Goal: Task Accomplishment & Management: Manage account settings

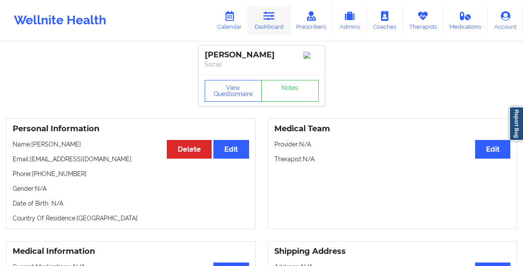
click at [263, 24] on link "Dashboard" at bounding box center [269, 20] width 42 height 29
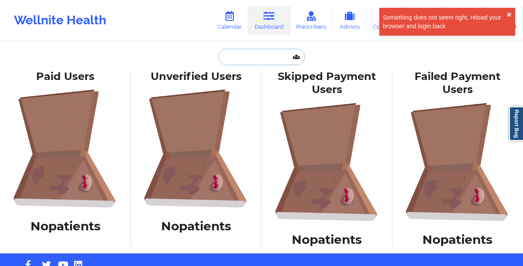
click at [236, 61] on input "text" at bounding box center [261, 57] width 86 height 17
paste input "Keisean Price"
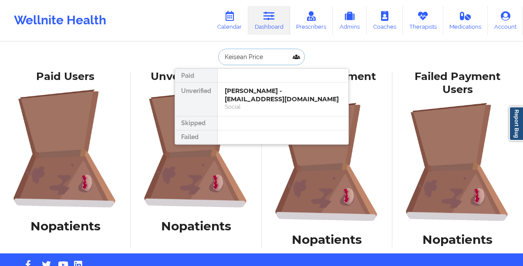
click at [277, 60] on input "Keisean Price" at bounding box center [261, 57] width 86 height 17
type input "Keisean"
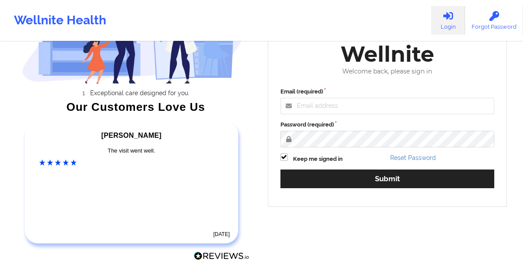
scroll to position [133, 0]
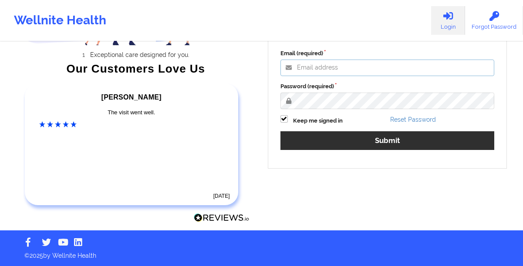
type input "[EMAIL_ADDRESS][DOMAIN_NAME]"
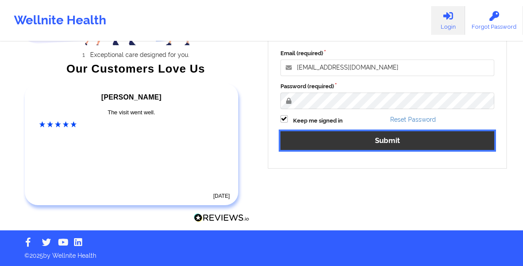
click at [315, 136] on button "Submit" at bounding box center [387, 140] width 214 height 19
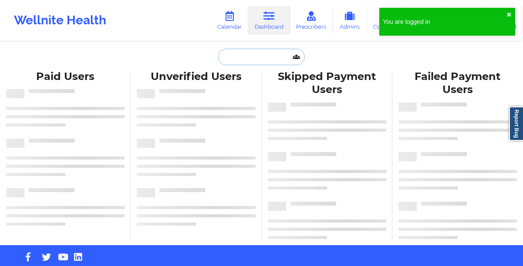
click at [246, 52] on input "text" at bounding box center [261, 57] width 86 height 17
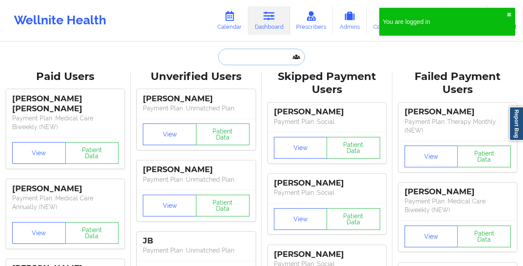
paste input "Keisean Price"
type input "Keisean Price"
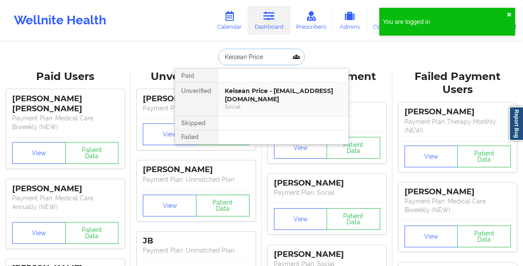
click at [256, 100] on div "Keisean Price - [EMAIL_ADDRESS][DOMAIN_NAME]" at bounding box center [283, 95] width 117 height 16
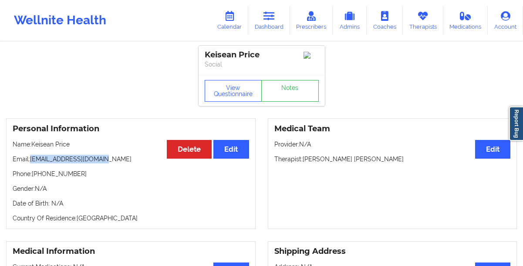
drag, startPoint x: 106, startPoint y: 164, endPoint x: 31, endPoint y: 164, distance: 74.9
click at [31, 164] on p "Email: [EMAIL_ADDRESS][DOMAIN_NAME]" at bounding box center [131, 159] width 236 height 9
copy p "[EMAIL_ADDRESS][DOMAIN_NAME]"
click at [273, 28] on link "Dashboard" at bounding box center [269, 20] width 42 height 29
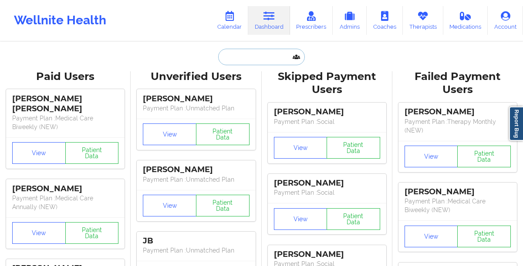
click at [268, 53] on input "text" at bounding box center [261, 57] width 86 height 17
paste input "[PERSON_NAME]"
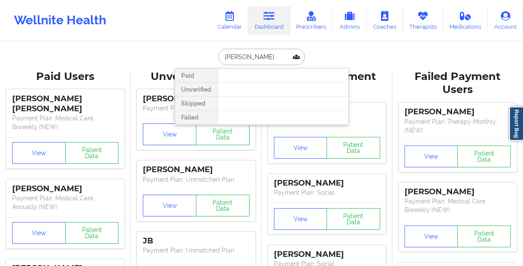
paste input "[PHONE_NUMBER]"
paste input "[PERSON_NAME][EMAIL_ADDRESS][PERSON_NAME][DOMAIN_NAME]"
type input "[PERSON_NAME][EMAIL_ADDRESS][PERSON_NAME][DOMAIN_NAME]"
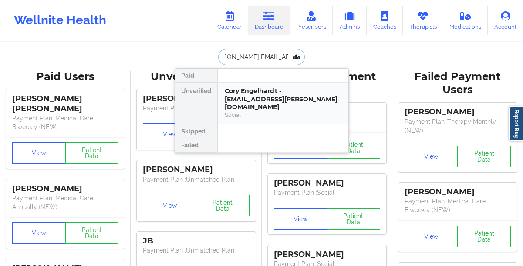
click at [249, 97] on div "Cory Engelhardt - [EMAIL_ADDRESS][PERSON_NAME][DOMAIN_NAME]" at bounding box center [283, 99] width 117 height 24
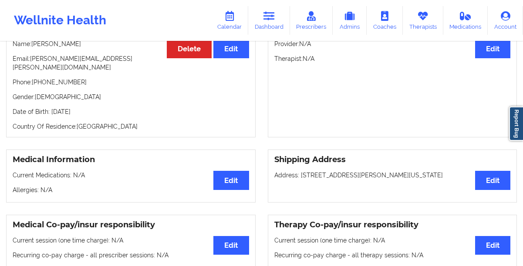
scroll to position [40, 0]
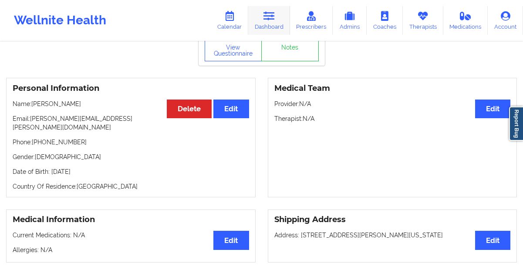
click at [267, 28] on link "Dashboard" at bounding box center [269, 20] width 42 height 29
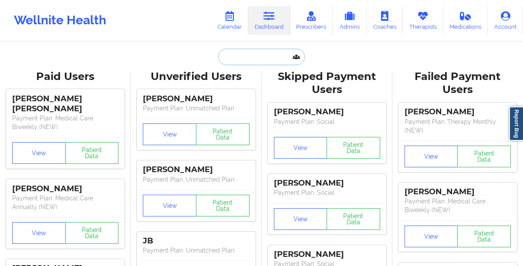
click at [264, 62] on input "text" at bounding box center [261, 57] width 86 height 17
paste input "[EMAIL_ADDRESS][DOMAIN_NAME]"
type input "[EMAIL_ADDRESS][DOMAIN_NAME]"
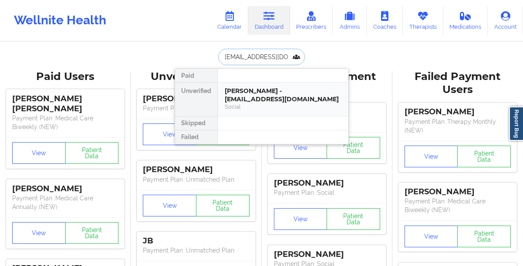
click at [246, 99] on div "[PERSON_NAME] - [EMAIL_ADDRESS][DOMAIN_NAME]" at bounding box center [283, 95] width 117 height 16
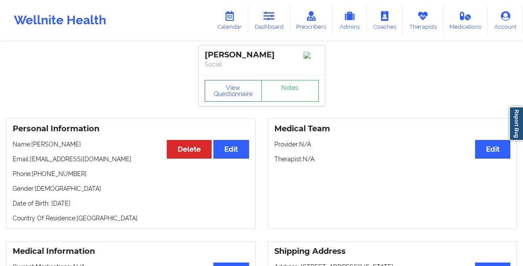
click at [183, 199] on div "Personal Information Edit Delete Name: [PERSON_NAME] Email: [EMAIL_ADDRESS][DOM…" at bounding box center [130, 173] width 249 height 111
click at [273, 22] on link "Dashboard" at bounding box center [269, 20] width 42 height 29
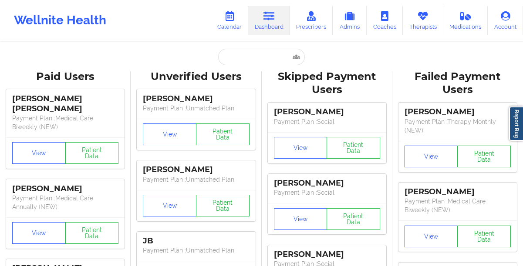
click at [239, 52] on input "text" at bounding box center [261, 57] width 86 height 17
paste input "[EMAIL_ADDRESS][DOMAIN_NAME]"
type input "[EMAIL_ADDRESS][DOMAIN_NAME]"
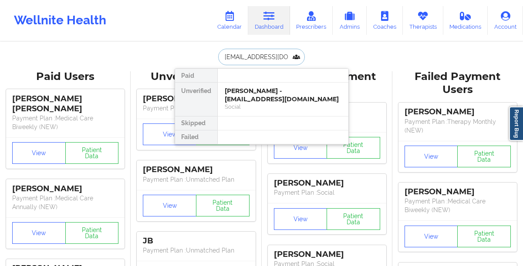
scroll to position [0, 7]
click at [247, 94] on div "[PERSON_NAME] - [EMAIL_ADDRESS][DOMAIN_NAME]" at bounding box center [283, 95] width 117 height 16
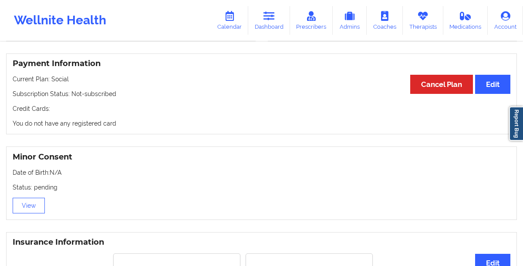
scroll to position [443, 0]
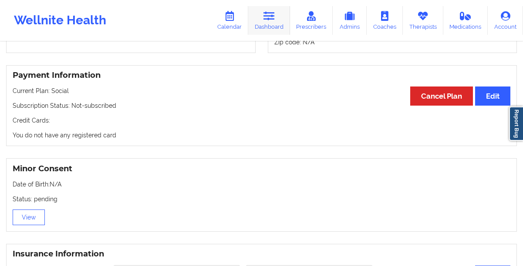
click at [264, 27] on link "Dashboard" at bounding box center [269, 20] width 42 height 29
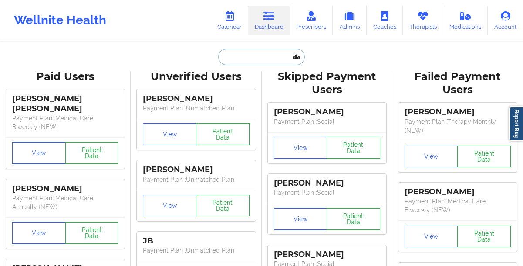
click at [232, 62] on input "text" at bounding box center [261, 57] width 86 height 17
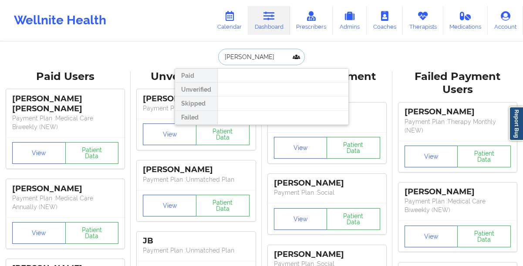
type input "[PERSON_NAME]"
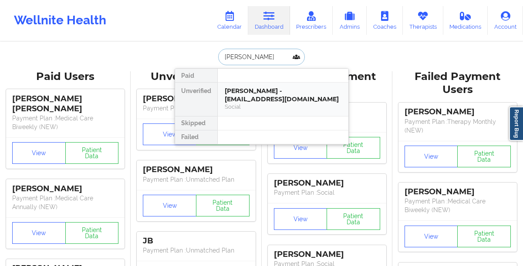
click at [278, 97] on div "[PERSON_NAME] - [EMAIL_ADDRESS][DOMAIN_NAME]" at bounding box center [283, 95] width 117 height 16
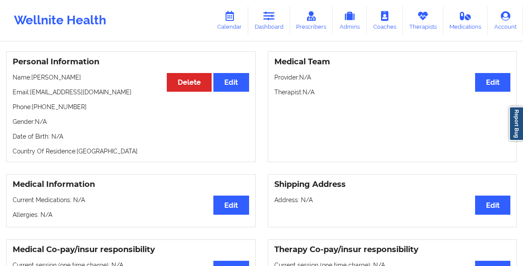
scroll to position [42, 0]
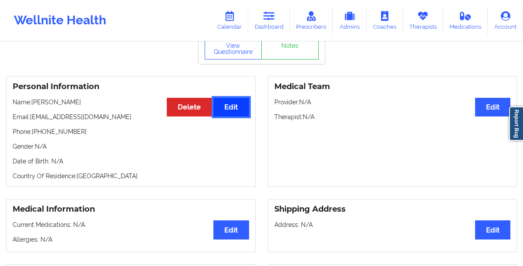
click at [230, 116] on button "Edit" at bounding box center [230, 107] width 35 height 19
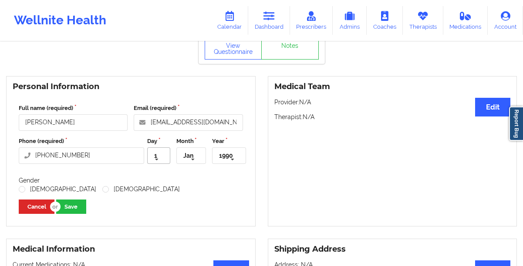
click at [159, 164] on icon at bounding box center [156, 160] width 13 height 16
click at [156, 210] on span "3" at bounding box center [156, 209] width 3 height 7
click at [193, 162] on icon at bounding box center [192, 160] width 13 height 16
click at [189, 209] on span "Mar" at bounding box center [189, 205] width 11 height 7
click at [231, 162] on icon at bounding box center [232, 160] width 13 height 16
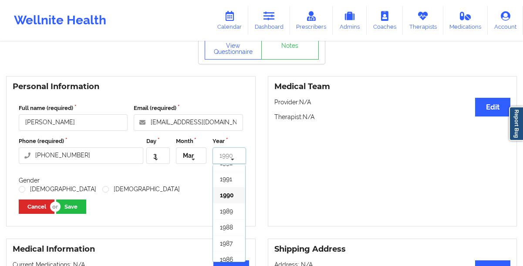
scroll to position [445, 0]
click at [224, 182] on span "1991" at bounding box center [226, 178] width 12 height 7
click at [34, 193] on label "[DEMOGRAPHIC_DATA]" at bounding box center [58, 189] width 78 height 7
click at [26, 193] on input "[DEMOGRAPHIC_DATA]" at bounding box center [22, 189] width 7 height 7
radio input "true"
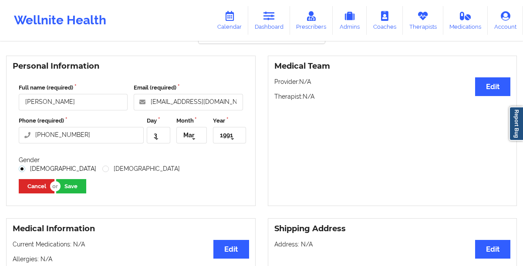
scroll to position [71, 0]
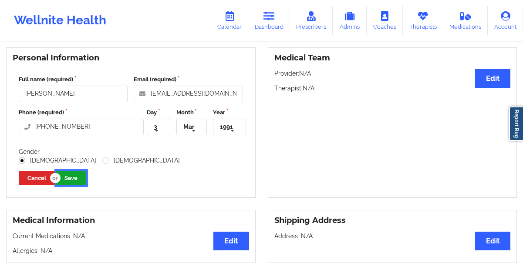
click at [67, 178] on button "Save" at bounding box center [71, 178] width 30 height 14
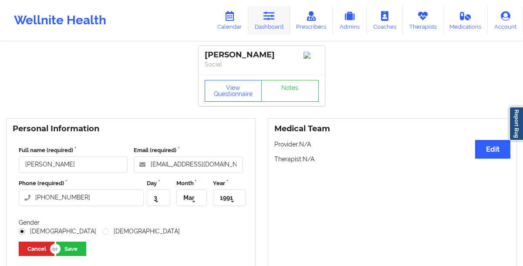
click at [268, 17] on icon at bounding box center [268, 16] width 11 height 10
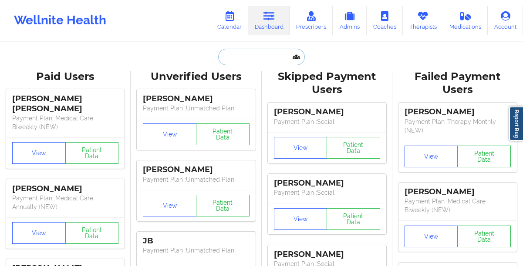
click at [238, 61] on input "text" at bounding box center [261, 57] width 86 height 17
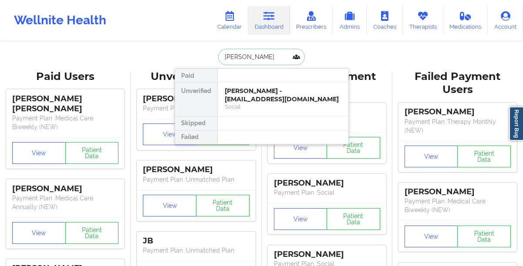
type input "[PERSON_NAME]"
click at [248, 92] on div "[PERSON_NAME] - [EMAIL_ADDRESS][DOMAIN_NAME]" at bounding box center [283, 95] width 117 height 16
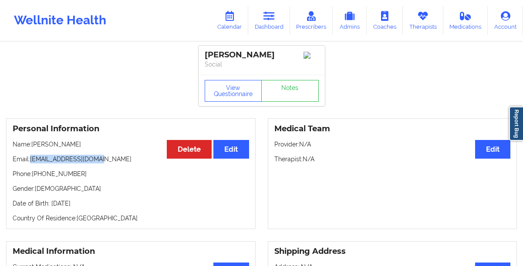
drag, startPoint x: 107, startPoint y: 162, endPoint x: 30, endPoint y: 162, distance: 77.1
click at [30, 162] on p "Email: [EMAIL_ADDRESS][DOMAIN_NAME]" at bounding box center [131, 159] width 236 height 9
copy p "[EMAIL_ADDRESS][DOMAIN_NAME]"
click at [284, 13] on link "Dashboard" at bounding box center [269, 20] width 42 height 29
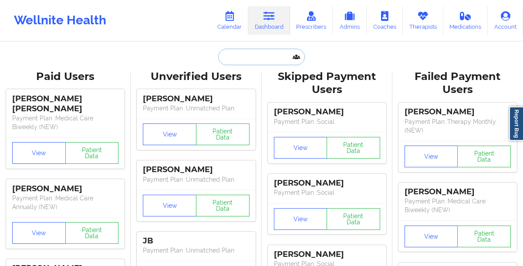
click at [240, 56] on input "text" at bounding box center [261, 57] width 86 height 17
paste input "[EMAIL_ADDRESS][DOMAIN_NAME]"
type input "[EMAIL_ADDRESS][DOMAIN_NAME]"
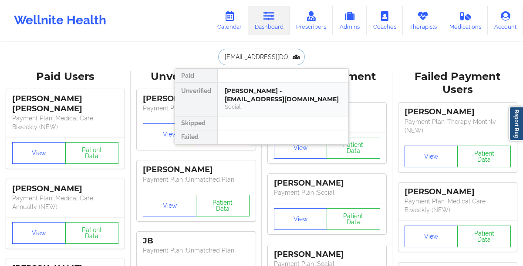
click at [231, 102] on div "[PERSON_NAME] - [EMAIL_ADDRESS][DOMAIN_NAME]" at bounding box center [283, 95] width 117 height 16
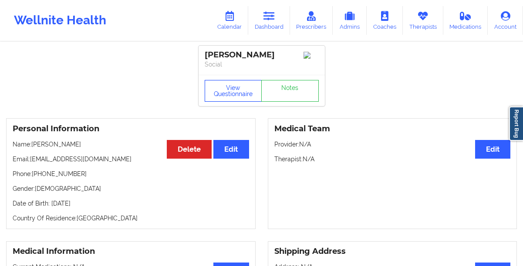
click at [231, 102] on button "View Questionnaire" at bounding box center [233, 91] width 57 height 22
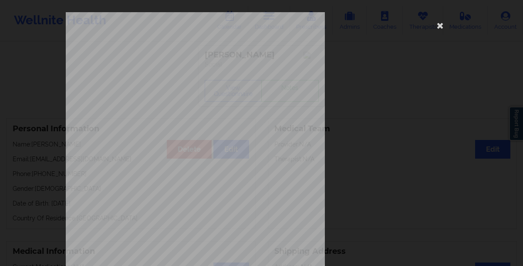
scroll to position [149, 0]
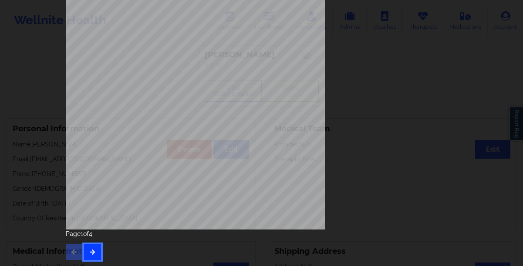
click at [88, 248] on button "button" at bounding box center [92, 253] width 17 height 16
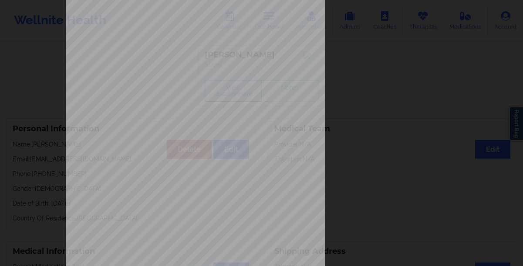
scroll to position [0, 0]
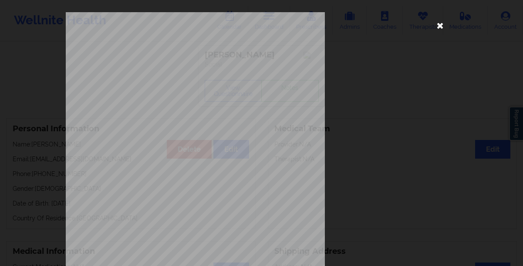
click at [437, 24] on icon at bounding box center [440, 25] width 14 height 14
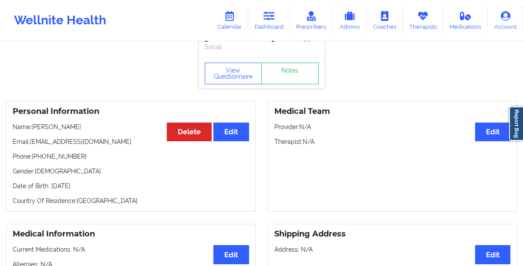
scroll to position [19, 0]
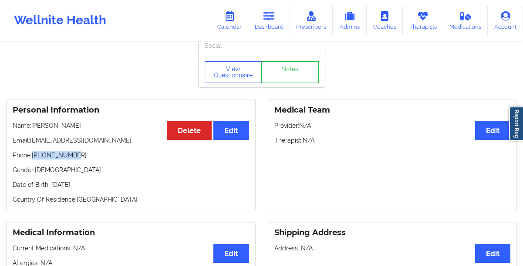
drag, startPoint x: 96, startPoint y: 158, endPoint x: 34, endPoint y: 158, distance: 62.3
click at [34, 158] on p "Phone: [PHONE_NUMBER]" at bounding box center [131, 155] width 236 height 9
copy p "[PHONE_NUMBER]"
click at [277, 23] on link "Dashboard" at bounding box center [269, 20] width 42 height 29
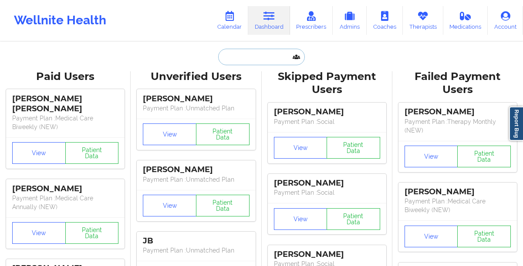
click at [241, 57] on input "text" at bounding box center [261, 57] width 86 height 17
paste input "[EMAIL_ADDRESS][DOMAIN_NAME]"
type input "[EMAIL_ADDRESS][DOMAIN_NAME]"
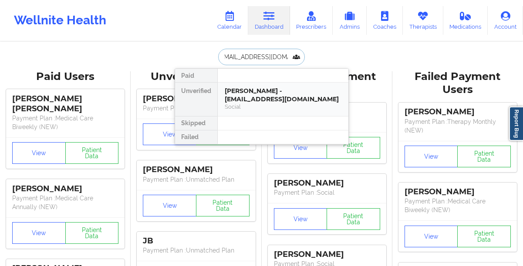
click at [264, 96] on div "[PERSON_NAME] - [EMAIL_ADDRESS][DOMAIN_NAME]" at bounding box center [283, 95] width 117 height 16
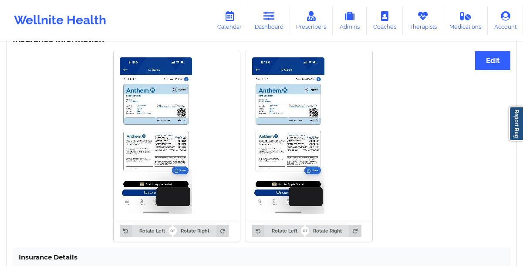
scroll to position [788, 0]
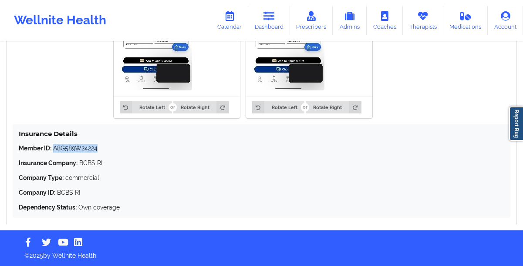
drag, startPoint x: 107, startPoint y: 150, endPoint x: 55, endPoint y: 152, distance: 51.8
click at [55, 152] on p "Member ID: A8G589W24224" at bounding box center [261, 148] width 485 height 9
copy p "A8G589W24224"
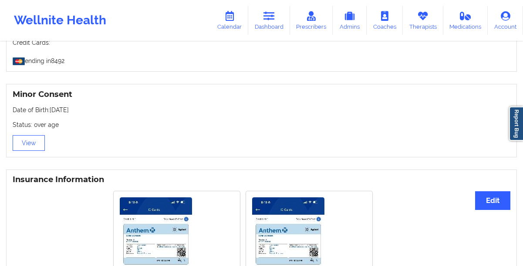
scroll to position [515, 0]
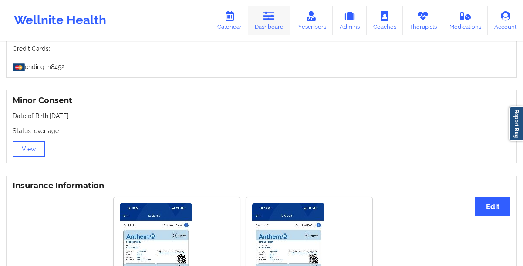
click at [261, 22] on link "Dashboard" at bounding box center [269, 20] width 42 height 29
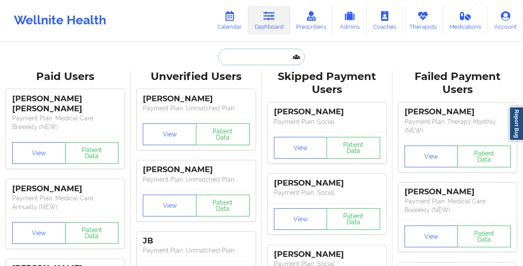
click at [243, 64] on input "text" at bounding box center [261, 57] width 86 height 17
paste input "[EMAIL_ADDRESS][DOMAIN_NAME]"
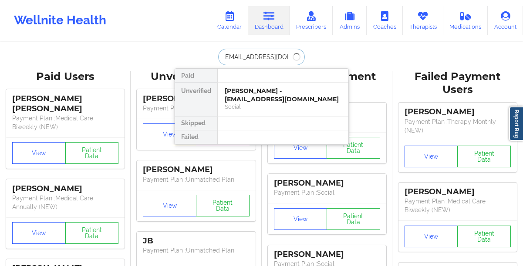
type input "[EMAIL_ADDRESS][DOMAIN_NAME]"
click at [347, 57] on div "[EMAIL_ADDRESS][DOMAIN_NAME] Paid Unverified [PERSON_NAME] - [EMAIL_ADDRESS][DO…" at bounding box center [262, 57] width 174 height 17
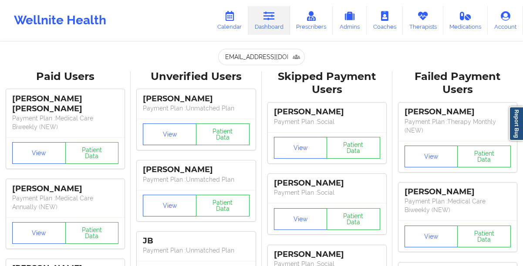
scroll to position [0, 0]
click at [269, 54] on input "[EMAIL_ADDRESS][DOMAIN_NAME]" at bounding box center [261, 57] width 86 height 17
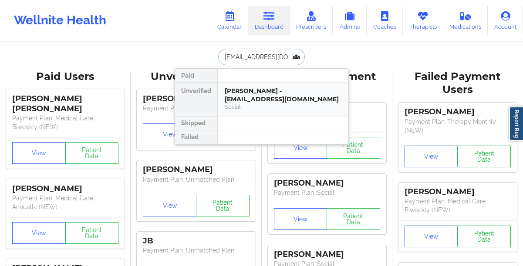
click at [257, 84] on div "[PERSON_NAME] - [EMAIL_ADDRESS][DOMAIN_NAME] Social" at bounding box center [283, 100] width 131 height 34
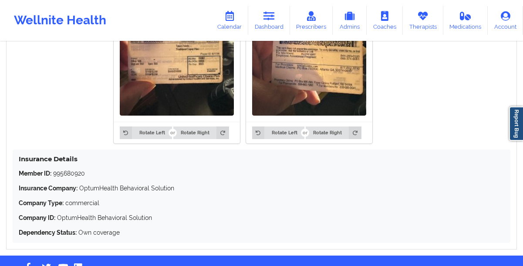
scroll to position [783, 0]
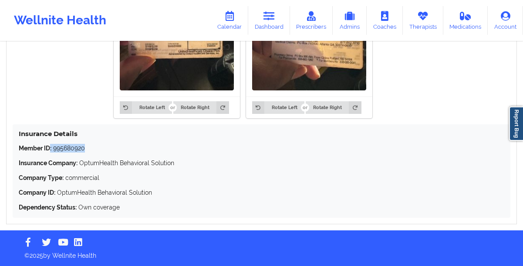
drag, startPoint x: 88, startPoint y: 147, endPoint x: 51, endPoint y: 150, distance: 36.7
click at [51, 150] on p "Member ID: 995680920" at bounding box center [261, 148] width 485 height 9
copy p "995680920"
click at [261, 15] on link "Dashboard" at bounding box center [269, 20] width 42 height 29
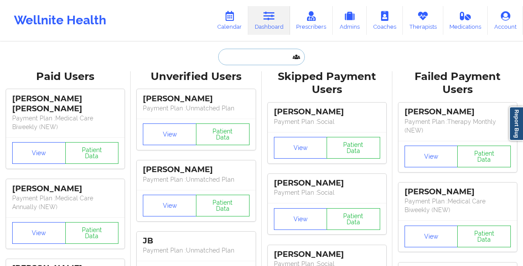
click at [230, 52] on input "text" at bounding box center [261, 57] width 86 height 17
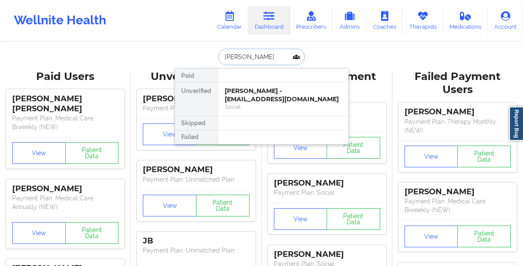
type input "[PERSON_NAME]"
click at [241, 91] on div "[PERSON_NAME] - [EMAIL_ADDRESS][DOMAIN_NAME]" at bounding box center [283, 95] width 117 height 16
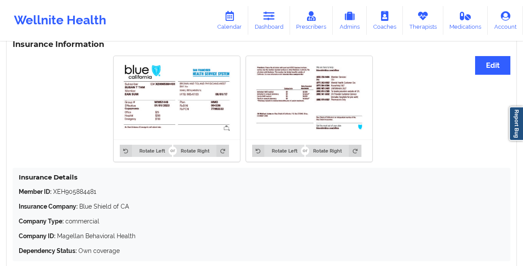
scroll to position [602, 0]
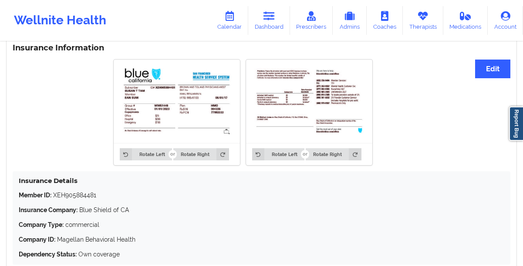
click at [137, 126] on img at bounding box center [177, 102] width 114 height 72
click at [166, 120] on img at bounding box center [177, 102] width 114 height 72
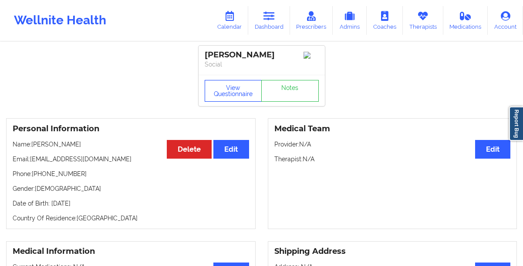
click at [223, 102] on button "View Questionnaire" at bounding box center [233, 91] width 57 height 22
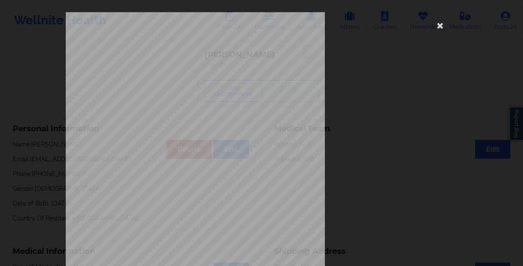
scroll to position [149, 0]
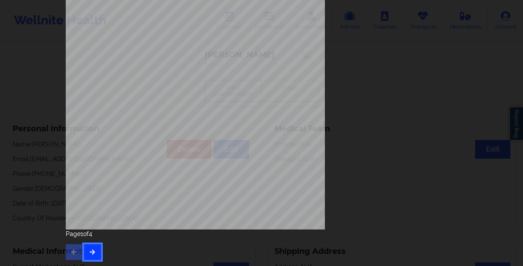
click at [89, 254] on icon "button" at bounding box center [92, 251] width 7 height 5
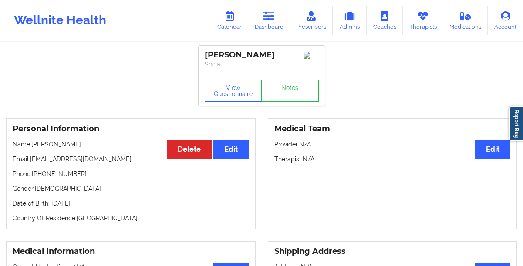
drag, startPoint x: 103, startPoint y: 205, endPoint x: 50, endPoint y: 207, distance: 53.2
click at [50, 207] on p "Date of Birth: [DEMOGRAPHIC_DATA]" at bounding box center [131, 203] width 236 height 9
copy p "[DATE]"
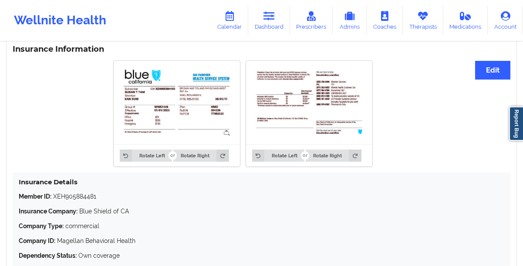
scroll to position [600, 0]
drag, startPoint x: 98, startPoint y: 200, endPoint x: 57, endPoint y: 199, distance: 41.8
click at [57, 199] on p "Member ID: XEH905884481" at bounding box center [261, 196] width 485 height 9
copy p "EH905884481"
click at [271, 18] on icon at bounding box center [268, 16] width 11 height 10
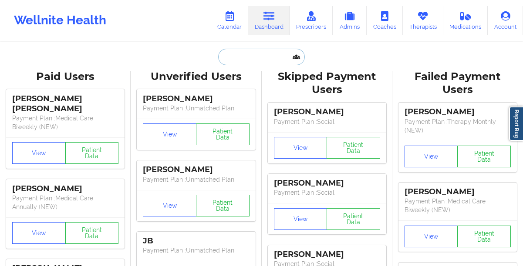
paste input "[PHONE_NUMBER]"
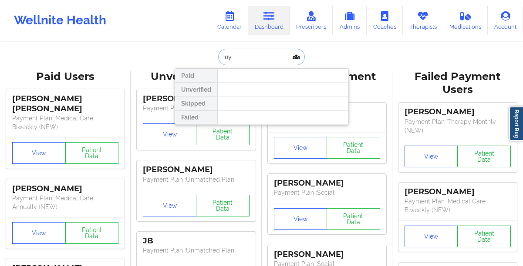
type input "u"
click at [247, 57] on input "[PERSON_NAME]" at bounding box center [261, 57] width 86 height 17
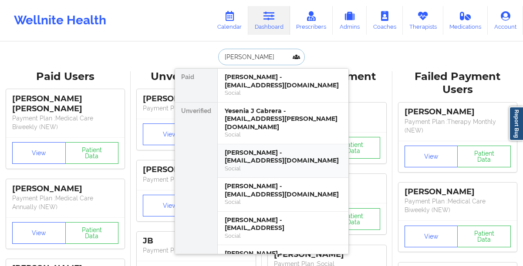
scroll to position [45, 0]
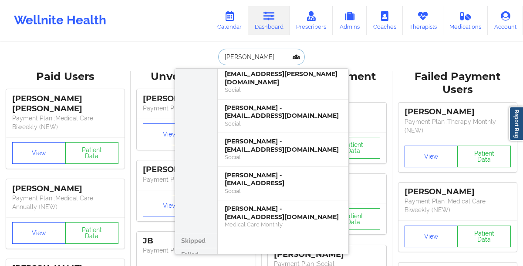
paste input "email [PERSON_NAME][EMAIL_ADDRESS][DOMAIN_NAME]"
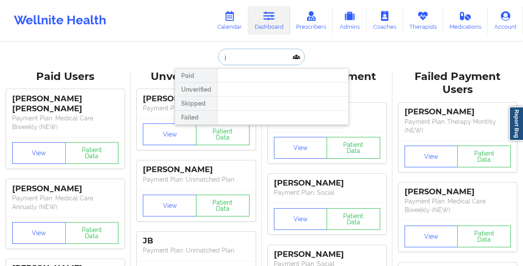
scroll to position [0, 0]
paste input "email [PERSON_NAME][EMAIL_ADDRESS][DOMAIN_NAME]"
paste input "[EMAIL_ADDRESS]"
type input "[EMAIL_ADDRESS][DOMAIN_NAME]"
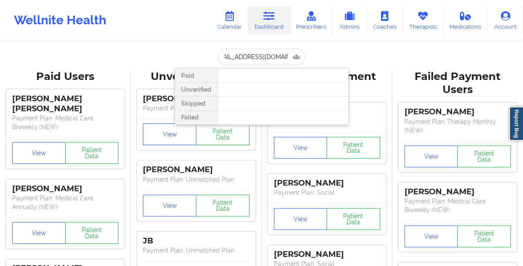
scroll to position [0, 0]
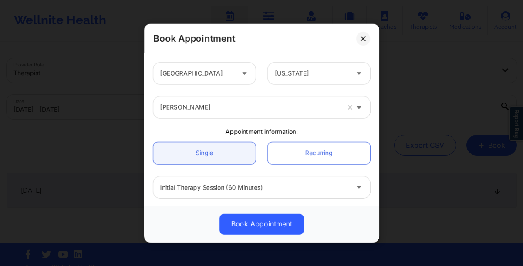
scroll to position [285, 0]
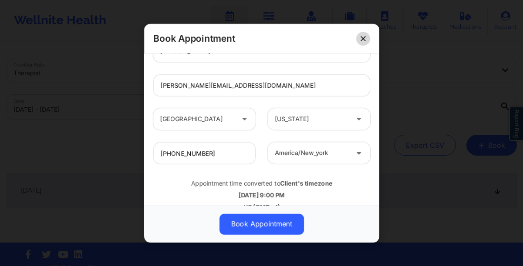
click at [360, 38] on button at bounding box center [363, 38] width 14 height 14
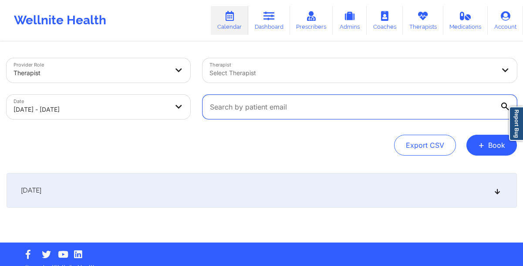
click at [316, 107] on input "text" at bounding box center [359, 107] width 314 height 24
paste input "keiseanprice@gmail.com"
type input "keiseanprice@gmail.com"
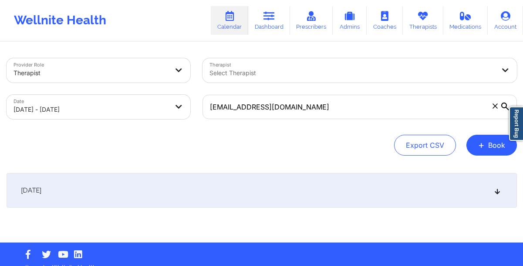
select select "2025-9"
select select "2025-10"
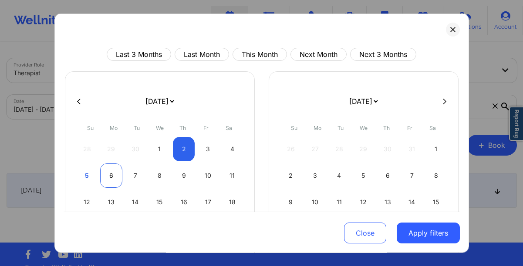
click at [111, 179] on div "6" at bounding box center [111, 176] width 22 height 24
select select "2025-9"
select select "2025-10"
click at [111, 179] on div "6" at bounding box center [111, 176] width 22 height 24
select select "2025-9"
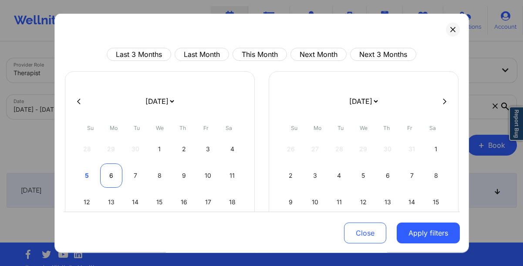
select select "2025-10"
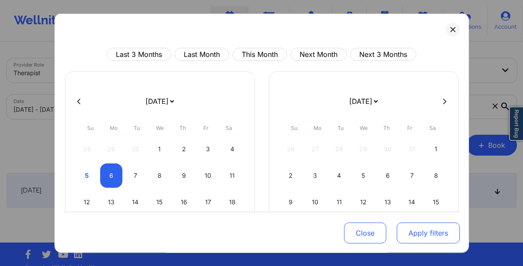
click at [429, 234] on button "Apply filters" at bounding box center [428, 233] width 63 height 21
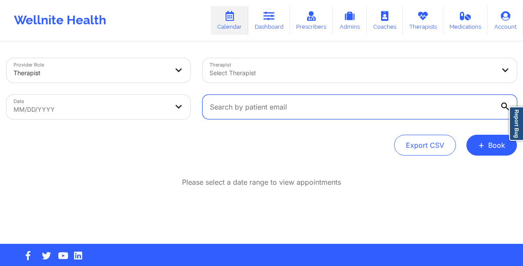
click at [250, 115] on input "text" at bounding box center [359, 107] width 314 height 24
paste input "[EMAIL_ADDRESS][DOMAIN_NAME]"
type input "keiseanprice@gmail.com"
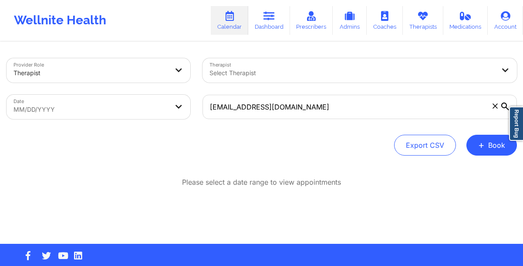
click at [168, 108] on body "Wellnite Health Calendar Dashboard Prescribers Admins Coaches Therapists Medica…" at bounding box center [261, 133] width 523 height 266
select select "2025-8"
select select "2025-9"
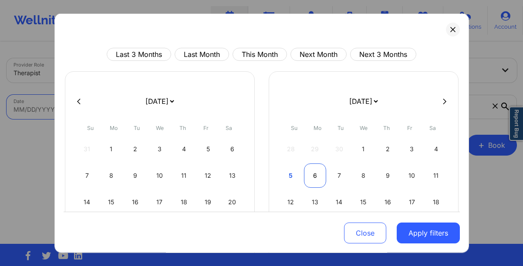
click at [308, 175] on div "6" at bounding box center [315, 176] width 22 height 24
select select "2025-9"
select select "2025-10"
click at [308, 175] on div "3" at bounding box center [315, 176] width 22 height 24
select select "2025-9"
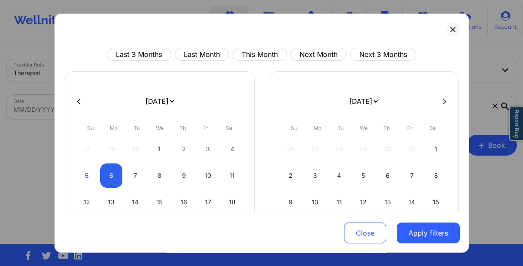
select select "2025-10"
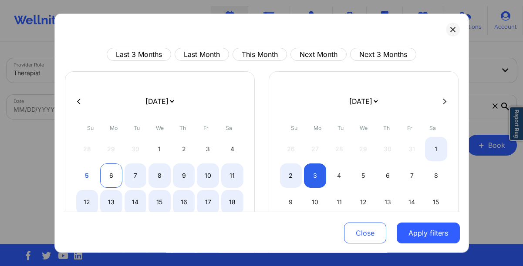
click at [108, 172] on div "6" at bounding box center [111, 176] width 22 height 24
select select "2025-9"
select select "2025-10"
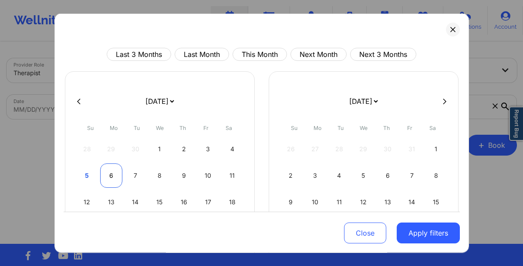
click at [108, 172] on div "6" at bounding box center [111, 176] width 22 height 24
select select "2025-9"
select select "2025-10"
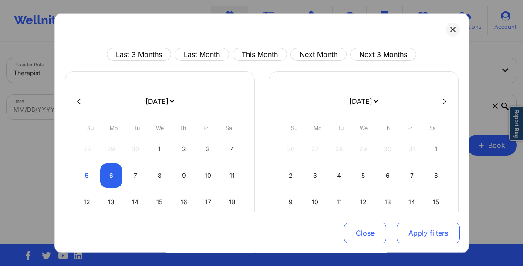
click at [417, 230] on button "Apply filters" at bounding box center [428, 233] width 63 height 21
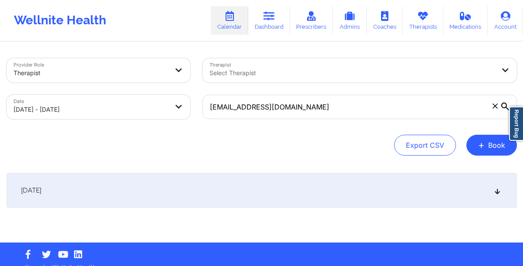
click at [181, 190] on div "October 6, 2025" at bounding box center [262, 190] width 510 height 35
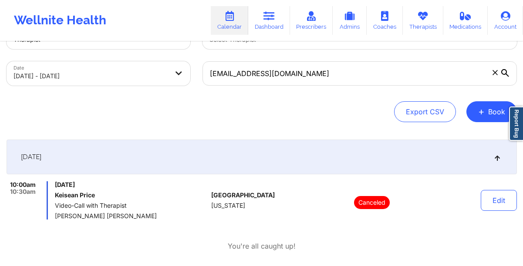
scroll to position [31, 0]
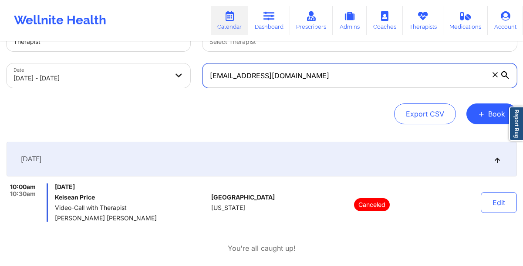
click at [316, 78] on input "[EMAIL_ADDRESS][DOMAIN_NAME]" at bounding box center [359, 76] width 314 height 24
paste input "Cory.Engelhardt"
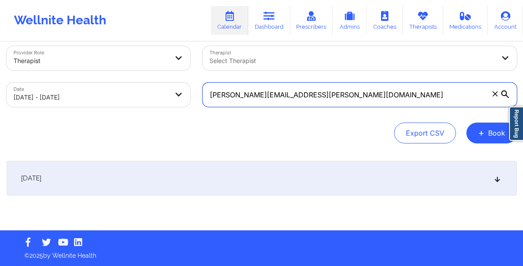
scroll to position [12, 0]
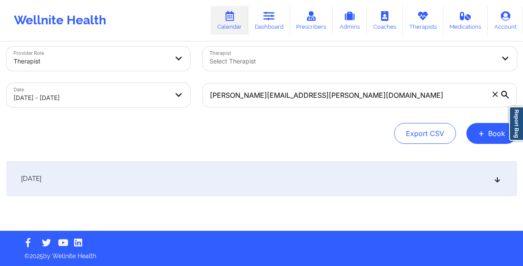
click at [228, 179] on div "October 6, 2025" at bounding box center [262, 179] width 510 height 35
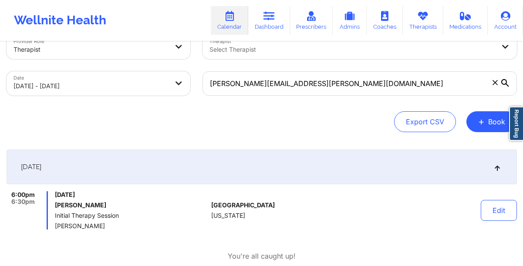
scroll to position [26, 0]
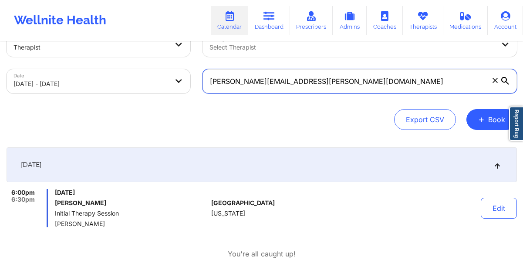
click at [249, 84] on input "[PERSON_NAME][EMAIL_ADDRESS][PERSON_NAME][DOMAIN_NAME]" at bounding box center [359, 81] width 314 height 24
paste input "n.ortiz316"
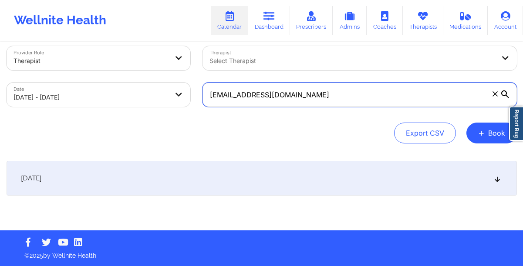
scroll to position [12, 0]
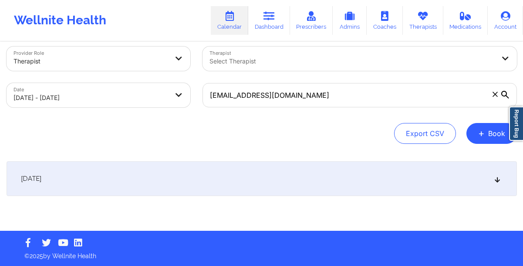
click at [238, 200] on div "October 6, 2025 No appointments" at bounding box center [262, 197] width 510 height 70
click at [220, 188] on div "October 6, 2025" at bounding box center [262, 179] width 510 height 35
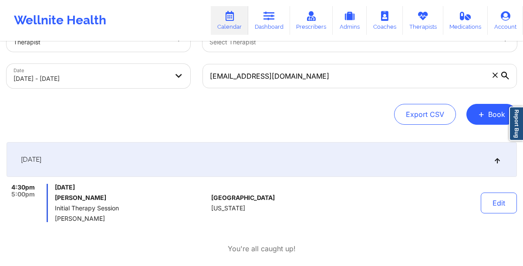
scroll to position [30, 0]
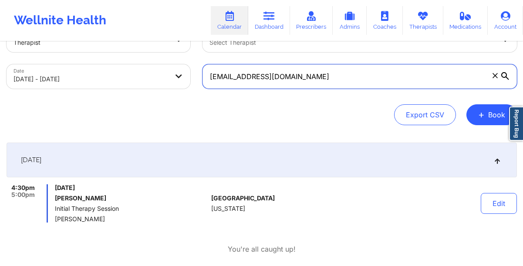
click at [309, 71] on input "[EMAIL_ADDRESS][DOMAIN_NAME]" at bounding box center [359, 76] width 314 height 24
paste input "[PERSON_NAME]"
type input "[PERSON_NAME]"
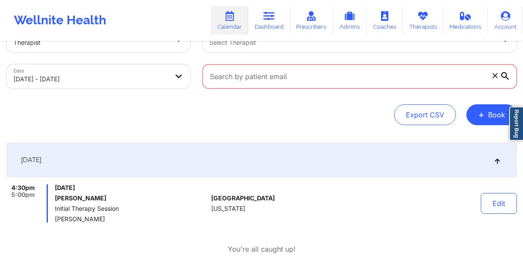
scroll to position [12, 0]
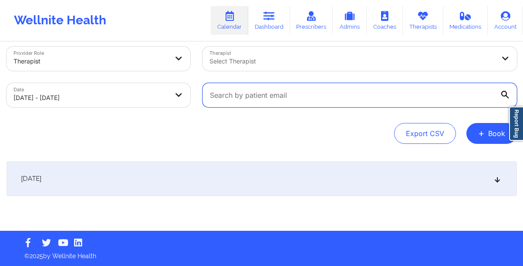
paste input "[EMAIL_ADDRESS][DOMAIN_NAME]"
click at [314, 94] on input "[EMAIL_ADDRESS][DOMAIN_NAME]" at bounding box center [359, 95] width 314 height 24
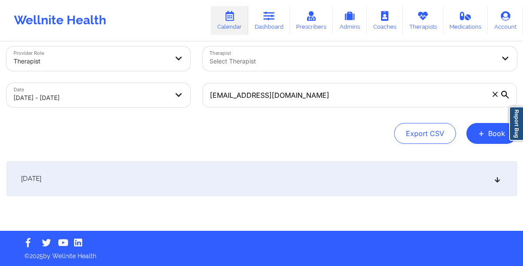
click at [269, 189] on div "October 6, 2025" at bounding box center [262, 179] width 510 height 35
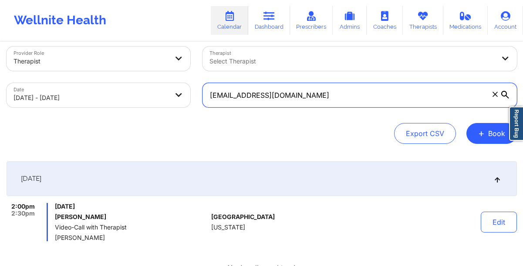
click at [322, 102] on input "[EMAIL_ADDRESS][DOMAIN_NAME]" at bounding box center [359, 95] width 314 height 24
paste input "xcorinnexjcx@yahoo"
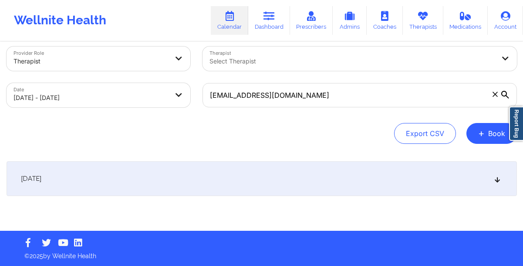
click at [256, 171] on div "October 6, 2025" at bounding box center [262, 179] width 510 height 35
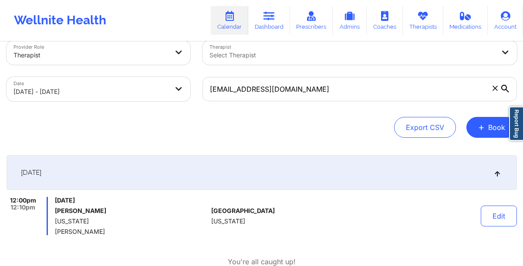
scroll to position [16, 0]
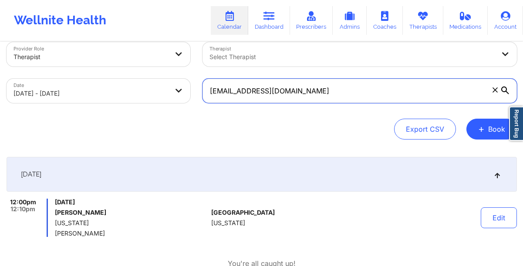
click at [270, 91] on input "[EMAIL_ADDRESS][DOMAIN_NAME]" at bounding box center [359, 91] width 314 height 24
paste input "eddie2993"
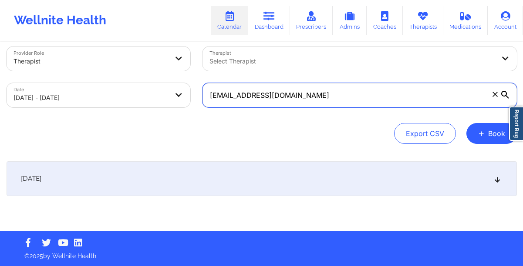
type input "[EMAIL_ADDRESS][DOMAIN_NAME]"
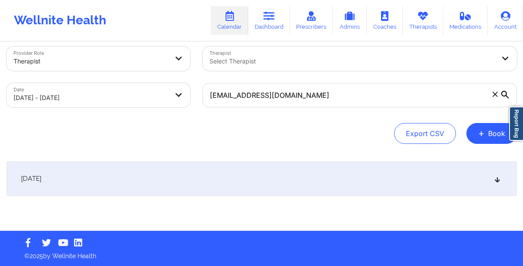
click at [215, 174] on div "October 6, 2025" at bounding box center [262, 179] width 510 height 35
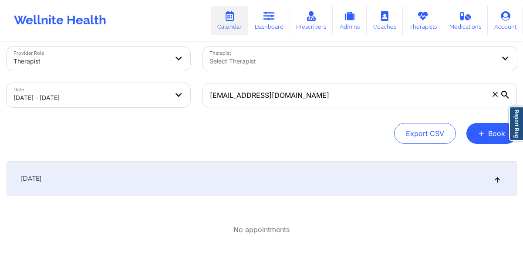
click at [178, 102] on body "Wellnite Health Calendar Dashboard Prescribers Admins Coaches Therapists Medica…" at bounding box center [261, 121] width 523 height 266
select select "2025-9"
select select "2025-10"
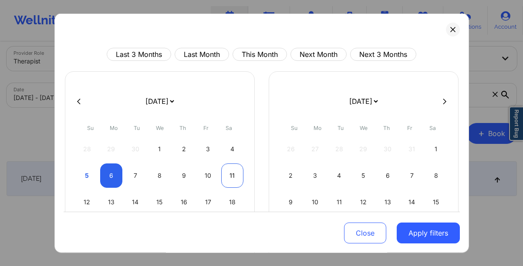
click at [226, 178] on div "11" at bounding box center [232, 176] width 22 height 24
select select "2025-9"
select select "2025-10"
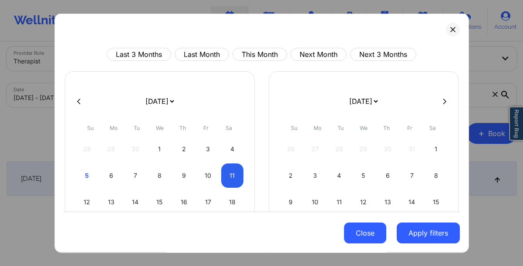
select select "2025-9"
select select "2025-10"
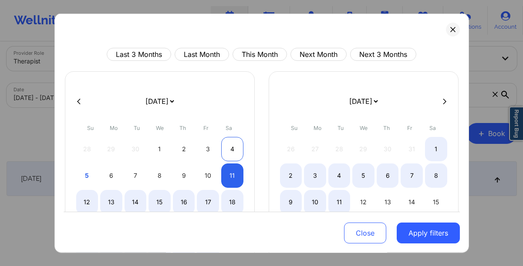
select select "2025-9"
select select "2025-10"
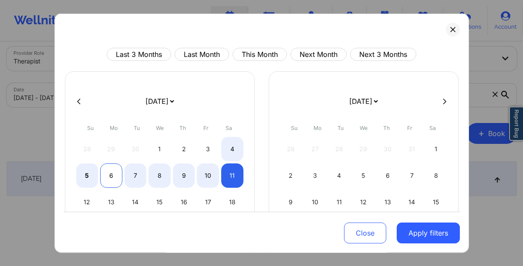
select select "2025-9"
select select "2025-10"
click at [111, 174] on div "6" at bounding box center [111, 176] width 22 height 24
select select "2025-9"
select select "2025-10"
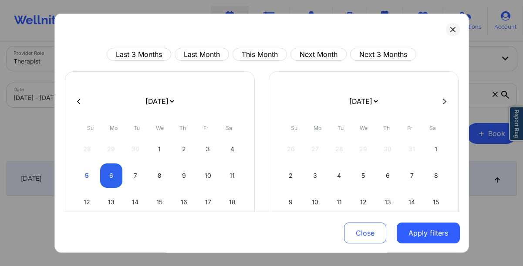
select select "2025-9"
select select "2025-10"
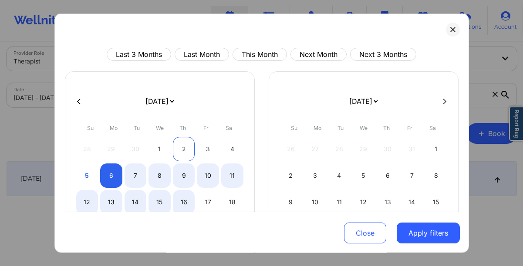
select select "2025-9"
select select "2025-10"
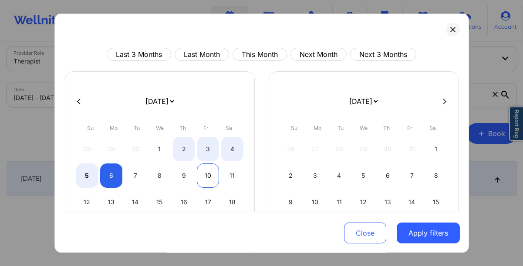
select select "2025-9"
select select "2025-10"
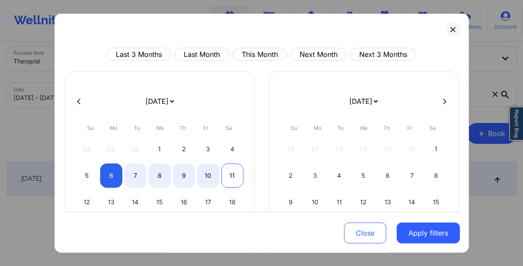
select select "2025-9"
select select "2025-10"
click at [223, 175] on div "11" at bounding box center [232, 176] width 22 height 24
select select "2025-9"
select select "2025-10"
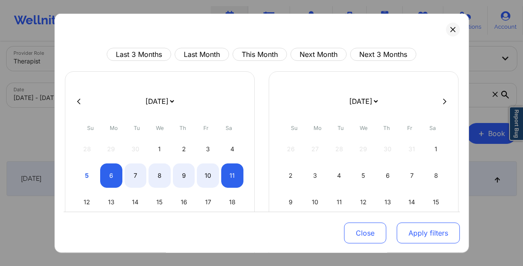
click at [411, 231] on button "Apply filters" at bounding box center [428, 233] width 63 height 21
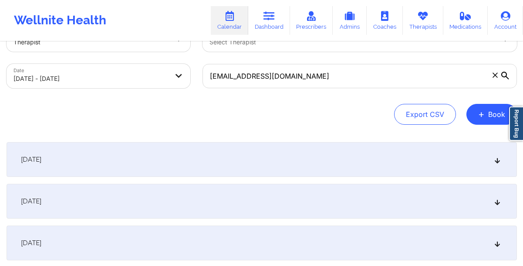
click at [283, 188] on div "October 7, 2025" at bounding box center [262, 201] width 510 height 35
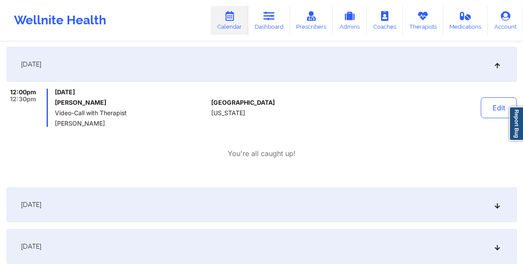
scroll to position [169, 0]
click at [283, 197] on div "October 8, 2025" at bounding box center [262, 204] width 510 height 35
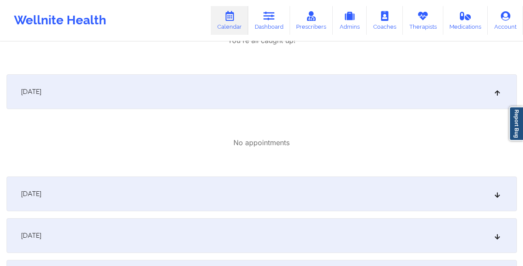
click at [283, 197] on div "October 9, 2025" at bounding box center [262, 194] width 510 height 35
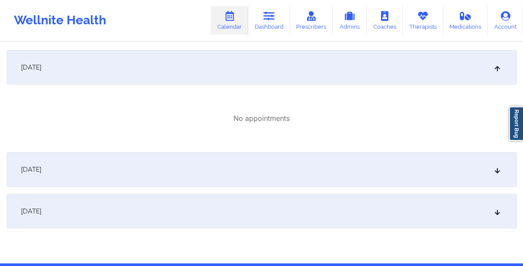
scroll to position [441, 0]
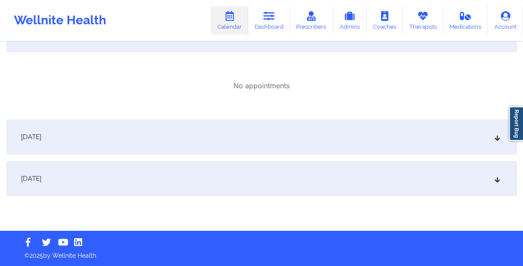
click at [271, 168] on div "October 11, 2025" at bounding box center [262, 179] width 510 height 35
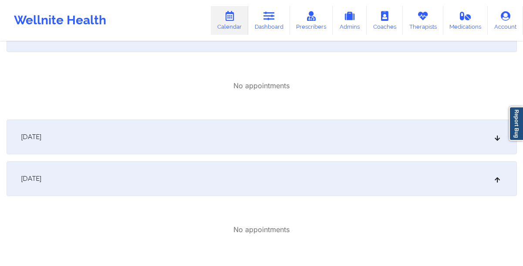
click at [254, 134] on div "October 10, 2025" at bounding box center [262, 137] width 510 height 35
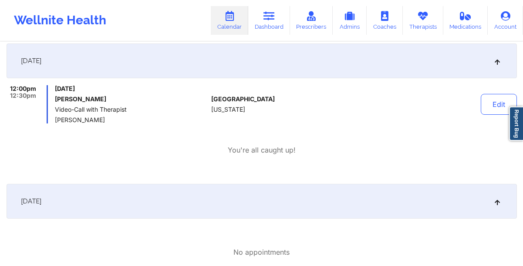
scroll to position [167, 0]
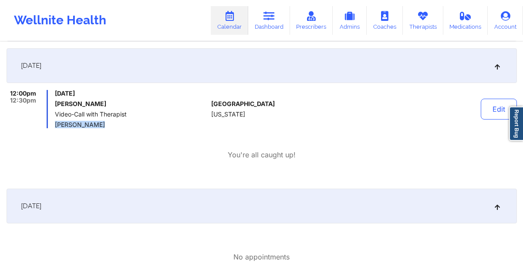
drag, startPoint x: 133, startPoint y: 128, endPoint x: 55, endPoint y: 121, distance: 77.8
click at [55, 121] on span "Denard Fenaud" at bounding box center [131, 124] width 153 height 7
copy span "Denard Fenaud"
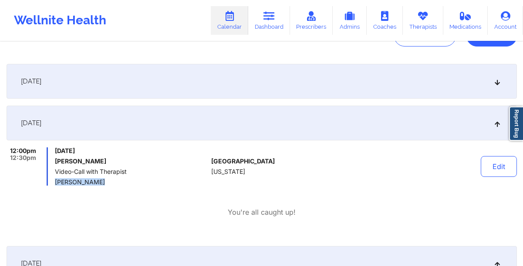
scroll to position [83, 0]
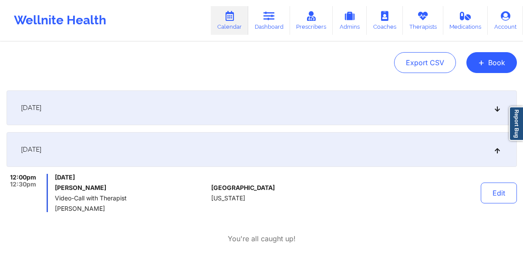
click at [112, 216] on div "12:00pm 12:30pm Tuesday, October 7, 2025 Eddie Williams Video-Call with Therapi…" at bounding box center [262, 209] width 510 height 70
drag, startPoint x: 104, startPoint y: 209, endPoint x: 55, endPoint y: 210, distance: 48.3
click at [55, 210] on span "Denard Fenaud" at bounding box center [131, 209] width 153 height 7
copy span "Denard Fenaud"
click at [142, 206] on span "Denard Fenaud" at bounding box center [131, 209] width 153 height 7
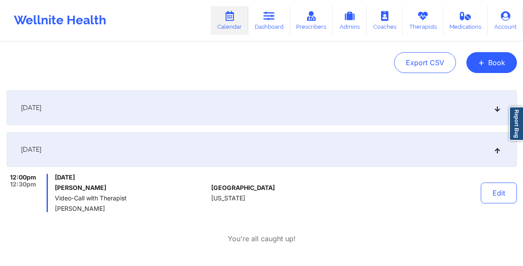
click at [107, 192] on div "Tuesday, October 7, 2025 Eddie Williams Video-Call with Therapist Denard Fenaud" at bounding box center [131, 193] width 153 height 38
click at [492, 190] on button "Edit" at bounding box center [499, 193] width 36 height 21
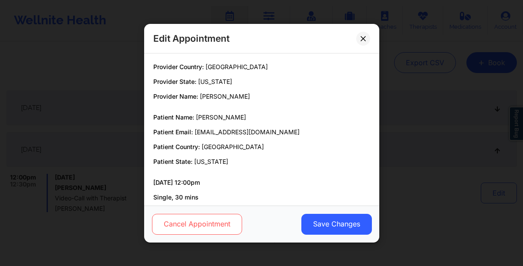
click at [206, 224] on button "Cancel Appointment" at bounding box center [197, 224] width 90 height 21
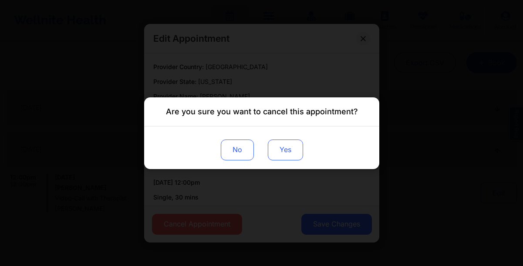
click at [284, 144] on button "Yes" at bounding box center [284, 149] width 35 height 21
